Goal: Task Accomplishment & Management: Complete application form

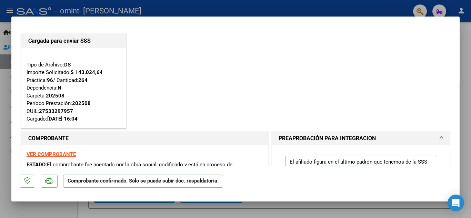
click at [371, 12] on div at bounding box center [235, 109] width 471 height 218
type input "$ 0,00"
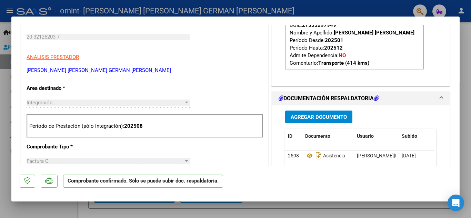
scroll to position [207, 0]
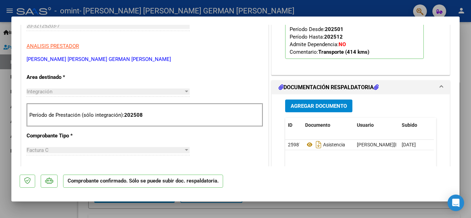
click at [282, 9] on div at bounding box center [235, 109] width 471 height 218
type input "$ 0,00"
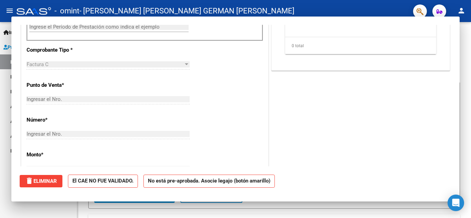
scroll to position [0, 0]
